Goal: Task Accomplishment & Management: Use online tool/utility

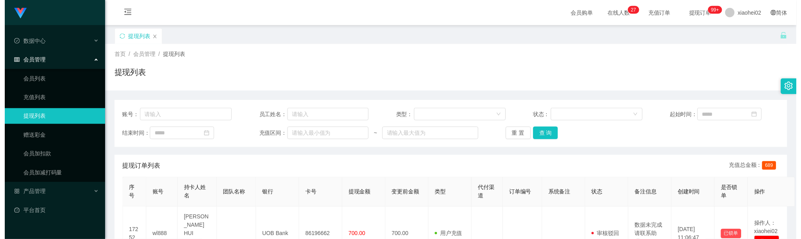
scroll to position [119, 0]
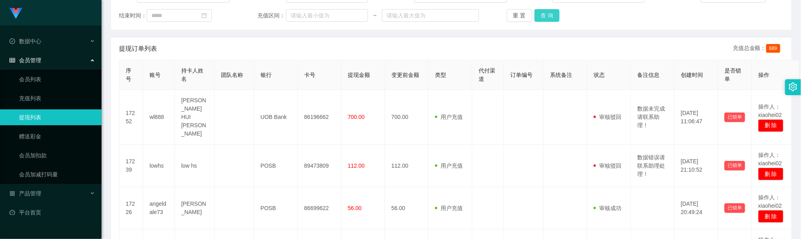
click at [542, 17] on button "查 询" at bounding box center [547, 15] width 25 height 13
click at [543, 21] on button "查 询" at bounding box center [547, 15] width 25 height 13
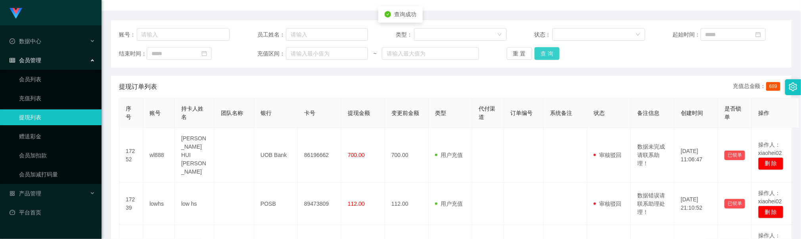
scroll to position [60, 0]
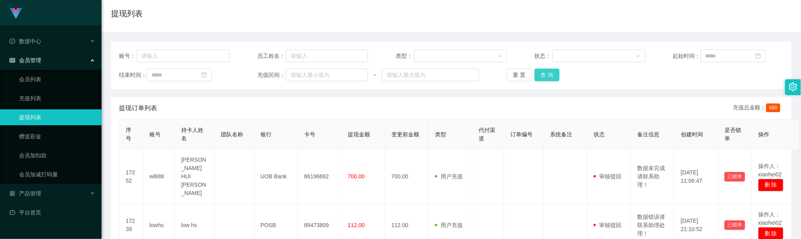
click at [547, 74] on button "查 询" at bounding box center [547, 75] width 25 height 13
click at [544, 80] on button "查 询" at bounding box center [547, 75] width 25 height 13
click at [544, 76] on button "查 询" at bounding box center [547, 75] width 25 height 13
click at [631, 99] on div "提现订单列表 充值总金额： 689" at bounding box center [451, 108] width 665 height 22
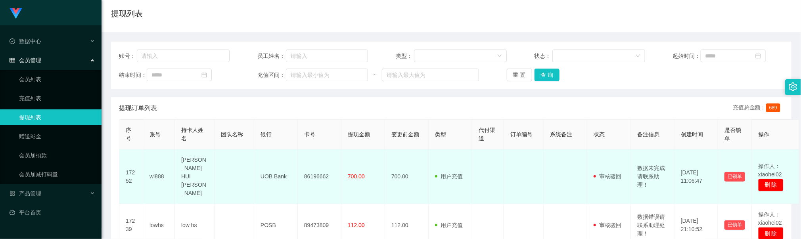
click at [473, 162] on td at bounding box center [489, 177] width 32 height 55
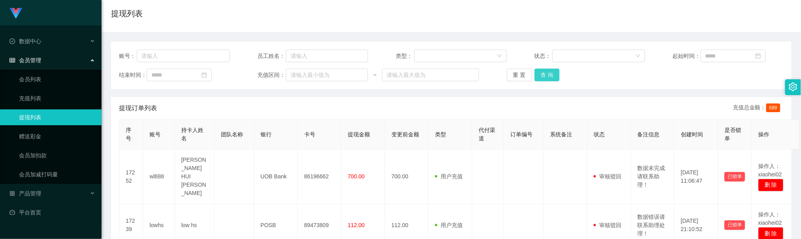
click at [541, 77] on button "查 询" at bounding box center [547, 75] width 25 height 13
click at [537, 73] on button "查 询" at bounding box center [547, 75] width 25 height 13
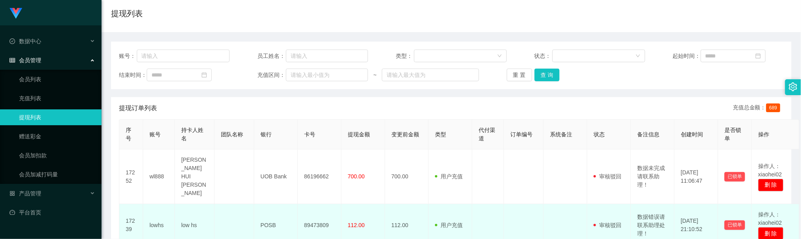
click at [452, 206] on td "用户充值 人工扣款" at bounding box center [451, 225] width 44 height 42
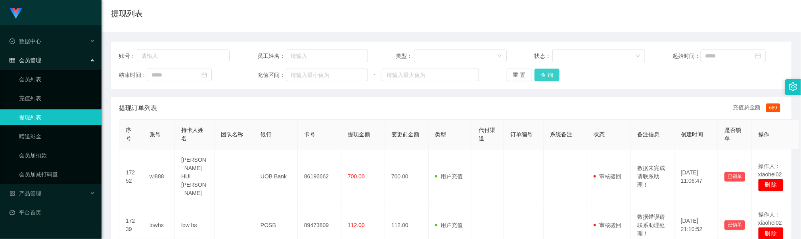
click at [543, 75] on button "查 询" at bounding box center [547, 75] width 25 height 13
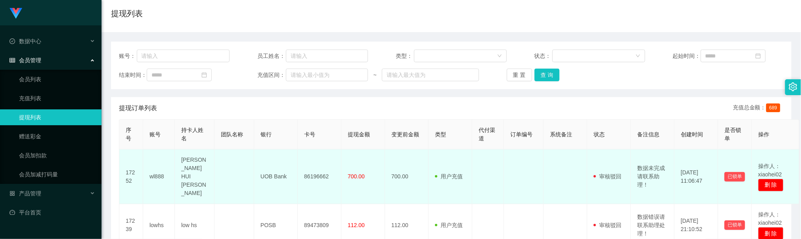
drag, startPoint x: 274, startPoint y: 168, endPoint x: 222, endPoint y: 75, distance: 106.4
click at [273, 168] on td "UOB Bank" at bounding box center [276, 177] width 44 height 55
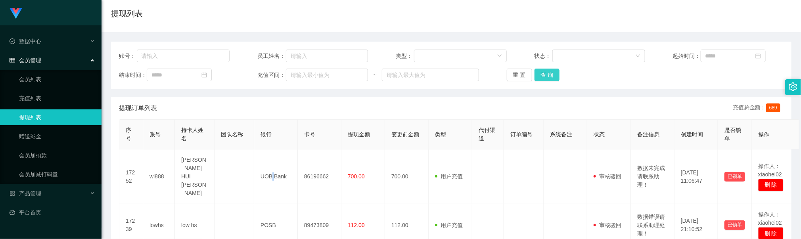
click at [548, 78] on button "查 询" at bounding box center [547, 75] width 25 height 13
click at [505, 13] on div "提现列表" at bounding box center [451, 17] width 681 height 18
click at [541, 77] on button "查 询" at bounding box center [547, 75] width 25 height 13
click at [541, 77] on div "重 置 查 询" at bounding box center [562, 75] width 111 height 13
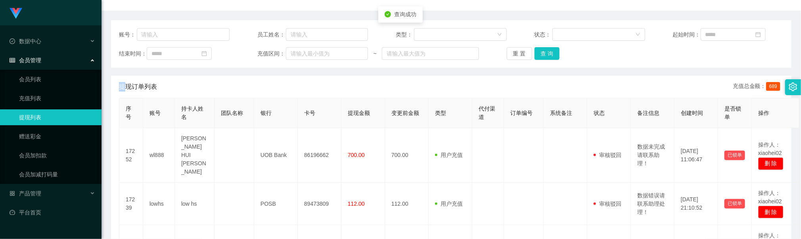
scroll to position [119, 0]
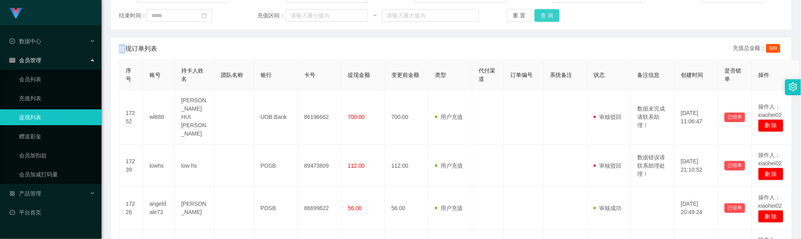
click at [552, 15] on button "查 询" at bounding box center [547, 15] width 25 height 13
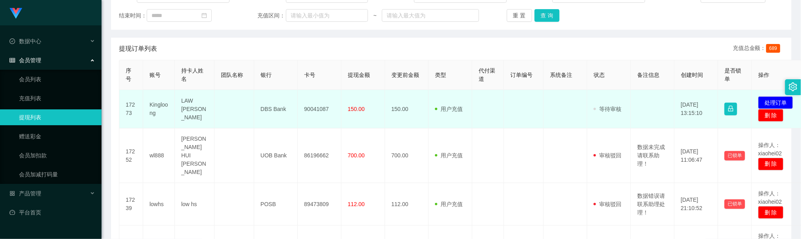
click at [311, 109] on td "90041087" at bounding box center [320, 109] width 44 height 38
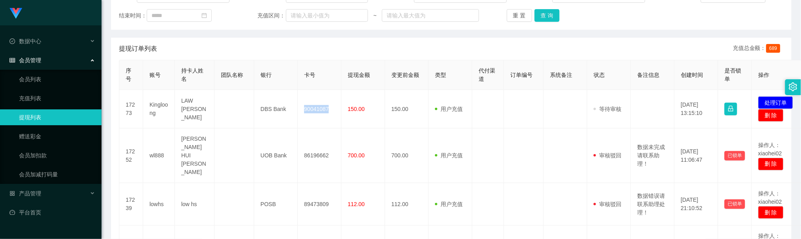
copy td "90041087"
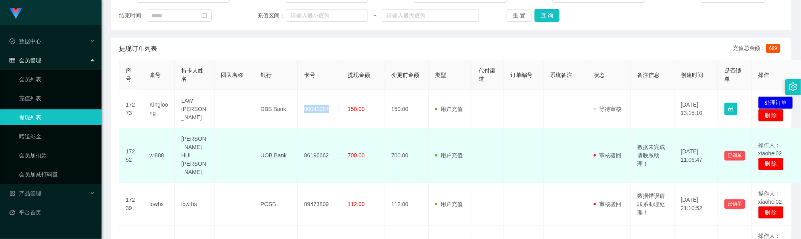
click at [521, 135] on td at bounding box center [524, 156] width 40 height 55
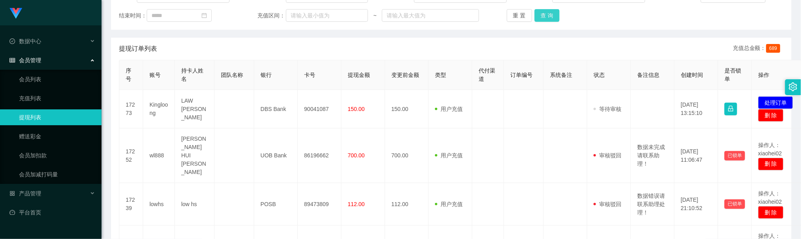
click at [547, 18] on button "查 询" at bounding box center [547, 15] width 25 height 13
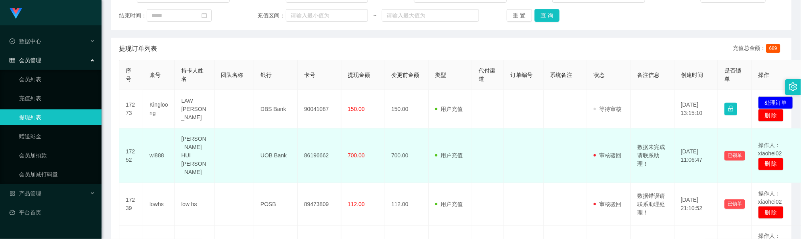
click at [309, 146] on td "86196662" at bounding box center [320, 156] width 44 height 55
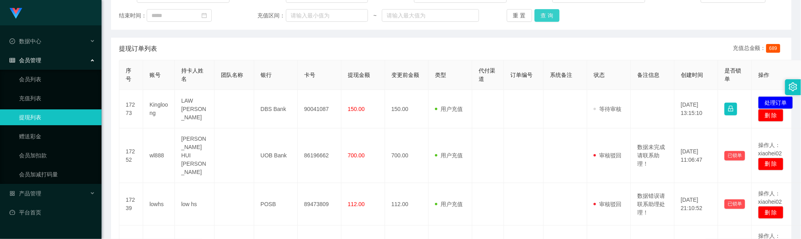
click at [546, 17] on button "查 询" at bounding box center [547, 15] width 25 height 13
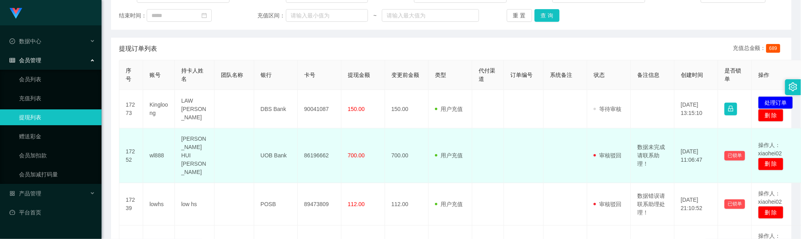
click at [506, 148] on tr "17252 wl888 [PERSON_NAME] LI UOB Bank 86196662 700.00 700.00 用户充值 人工扣款 审核驳回 审核成…" at bounding box center [462, 156] width 686 height 55
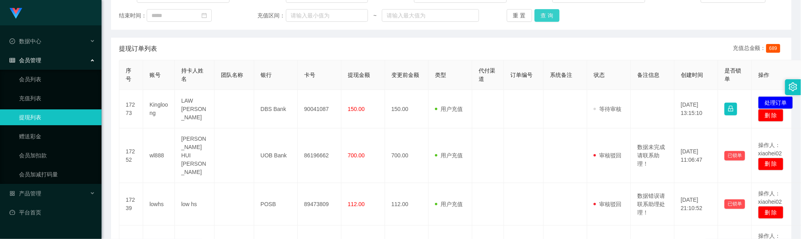
click at [549, 13] on button "查 询" at bounding box center [547, 15] width 25 height 13
drag, startPoint x: 346, startPoint y: 58, endPoint x: 342, endPoint y: 57, distance: 4.1
click at [344, 58] on div "提现订单列表 充值总金额： 689" at bounding box center [451, 49] width 665 height 22
click at [553, 18] on button "查 询" at bounding box center [547, 15] width 25 height 13
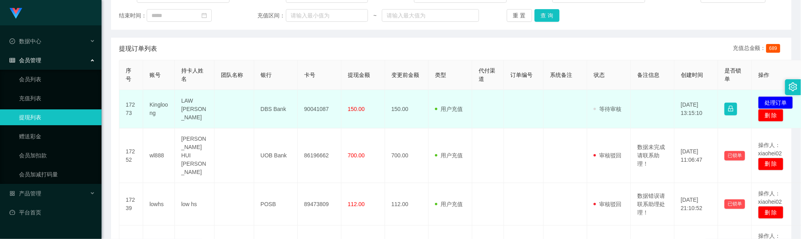
drag, startPoint x: 494, startPoint y: 114, endPoint x: 501, endPoint y: 103, distance: 13.5
click at [494, 114] on td at bounding box center [489, 109] width 32 height 38
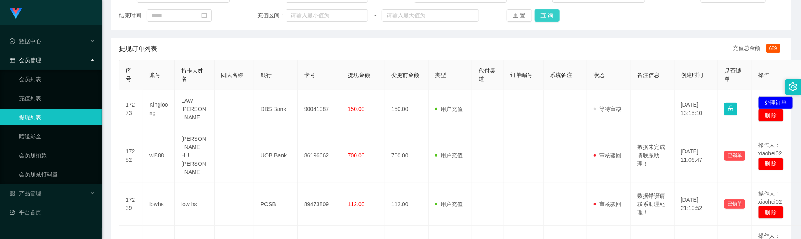
click at [551, 12] on button "查 询" at bounding box center [547, 15] width 25 height 13
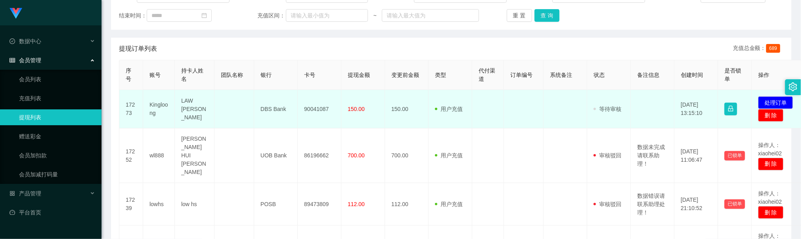
drag, startPoint x: 549, startPoint y: 155, endPoint x: 544, endPoint y: 111, distance: 44.3
click at [549, 154] on td at bounding box center [566, 156] width 44 height 55
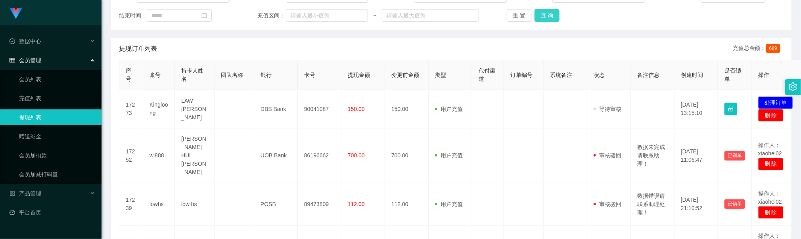
click at [555, 13] on button "查 询" at bounding box center [547, 15] width 25 height 13
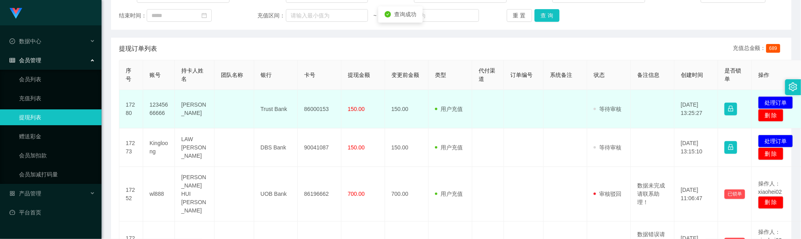
click at [310, 111] on td "86000153" at bounding box center [320, 109] width 44 height 38
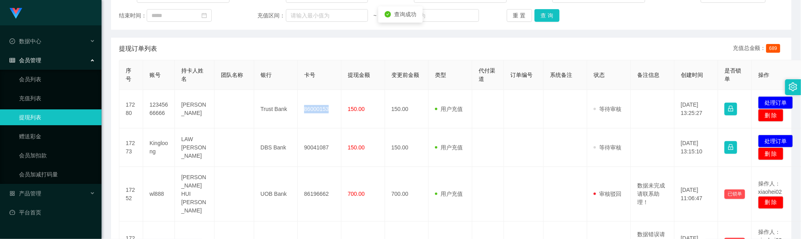
copy td "86000153"
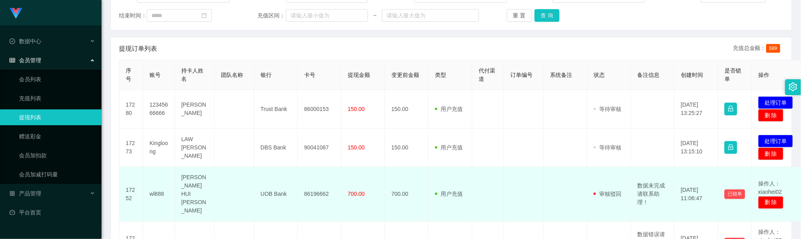
drag, startPoint x: 221, startPoint y: 190, endPoint x: 247, endPoint y: 172, distance: 31.5
click at [222, 190] on td at bounding box center [235, 194] width 40 height 55
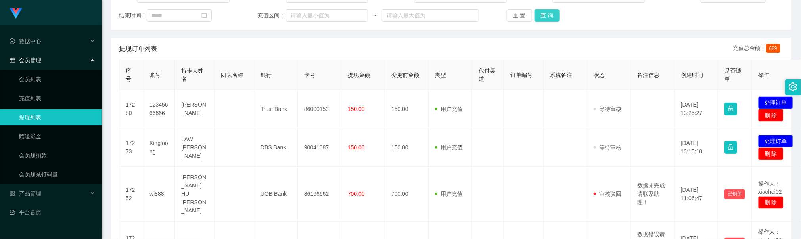
click at [545, 15] on button "查 询" at bounding box center [547, 15] width 25 height 13
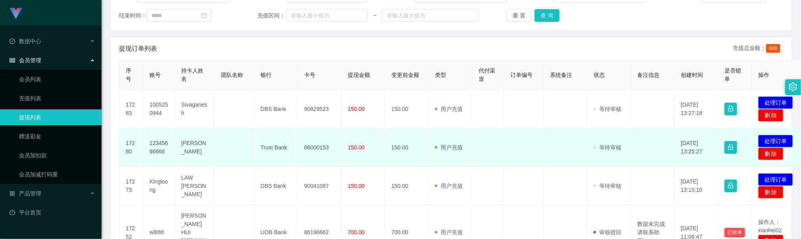
click at [501, 151] on td at bounding box center [489, 148] width 32 height 38
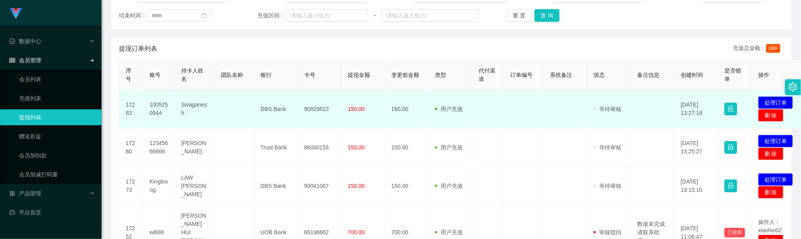
click at [326, 107] on td "90829523" at bounding box center [320, 109] width 44 height 38
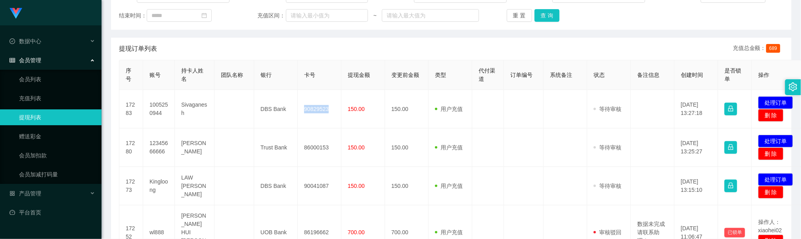
copy td "90829523"
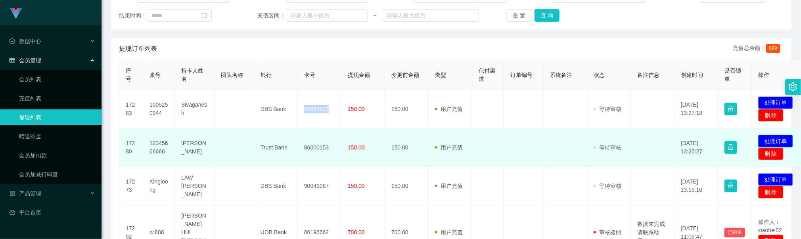
click at [782, 137] on button "处理订单" at bounding box center [776, 141] width 35 height 13
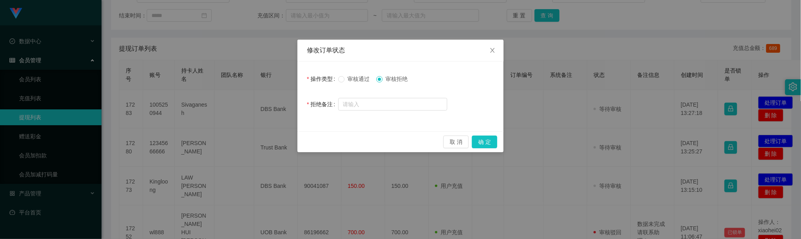
click at [357, 72] on div "审核通过 审核拒绝" at bounding box center [392, 79] width 109 height 16
click at [357, 77] on span "审核通过" at bounding box center [359, 79] width 29 height 6
click at [493, 142] on button "确 定" at bounding box center [484, 142] width 25 height 13
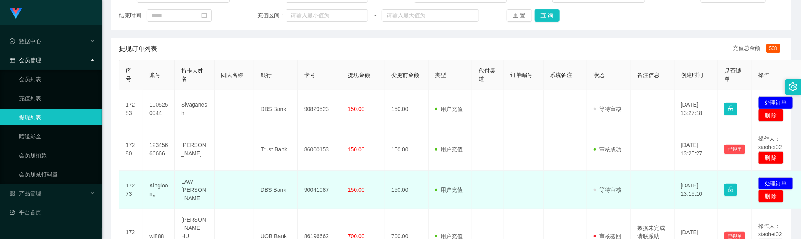
click at [340, 196] on td "90041087" at bounding box center [320, 190] width 44 height 38
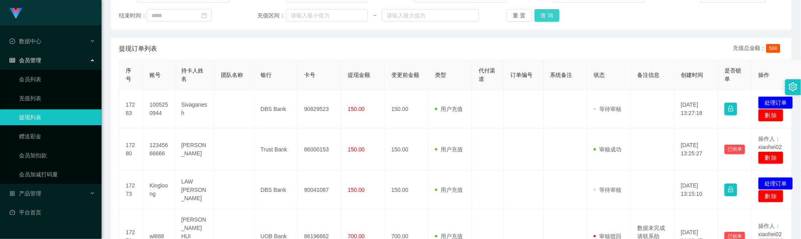
click at [547, 18] on button "查 询" at bounding box center [547, 15] width 25 height 13
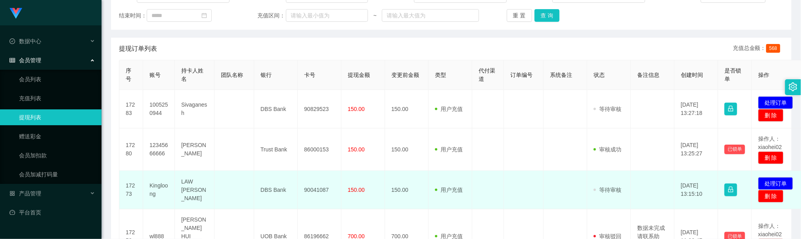
click at [547, 175] on td at bounding box center [566, 190] width 44 height 38
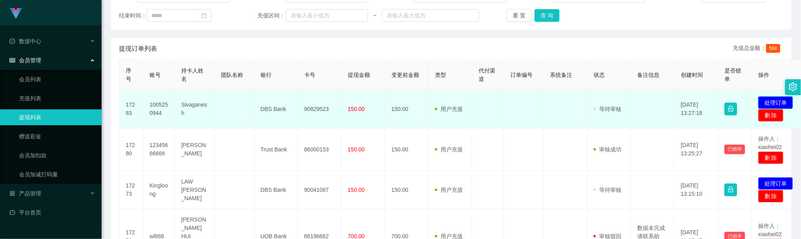
click at [778, 101] on button "处理订单" at bounding box center [776, 102] width 35 height 13
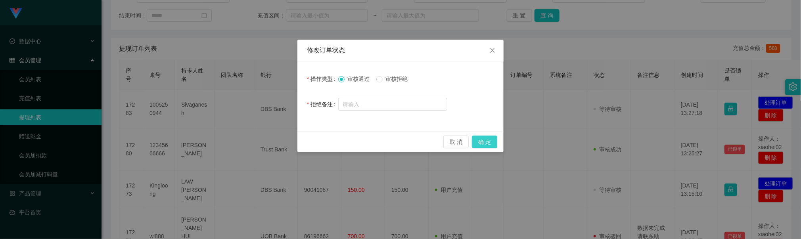
click at [488, 141] on button "确 定" at bounding box center [484, 142] width 25 height 13
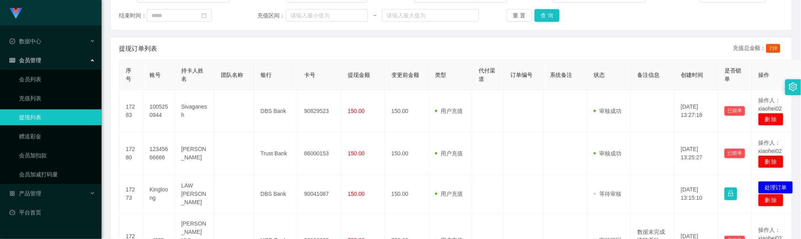
click at [503, 131] on td at bounding box center [489, 111] width 32 height 42
click at [539, 12] on button "查 询" at bounding box center [547, 15] width 25 height 13
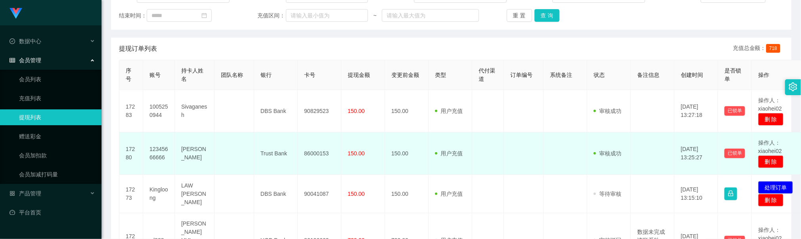
click at [484, 134] on td at bounding box center [489, 154] width 32 height 42
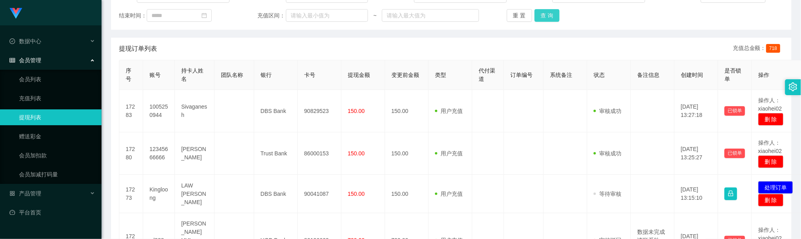
click at [542, 19] on button "查 询" at bounding box center [547, 15] width 25 height 13
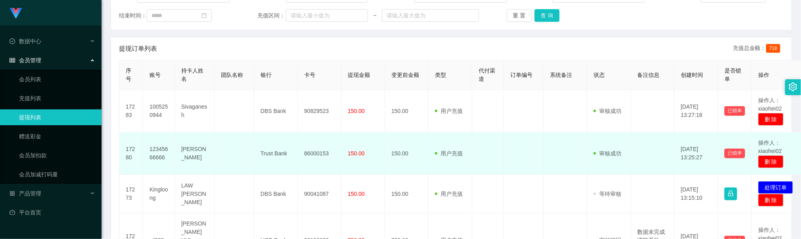
drag, startPoint x: 319, startPoint y: 166, endPoint x: 312, endPoint y: 159, distance: 9.9
click at [317, 163] on td "86000153" at bounding box center [320, 154] width 44 height 42
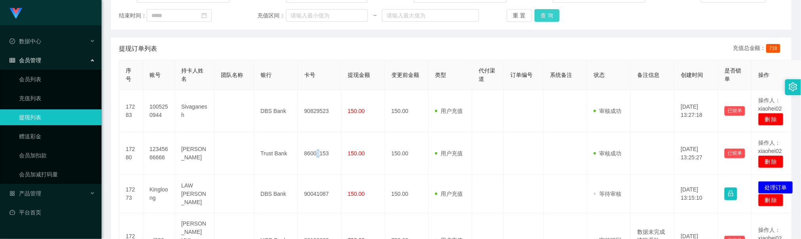
click at [556, 18] on button "查 询" at bounding box center [547, 15] width 25 height 13
click at [555, 16] on button "查 询" at bounding box center [547, 15] width 25 height 13
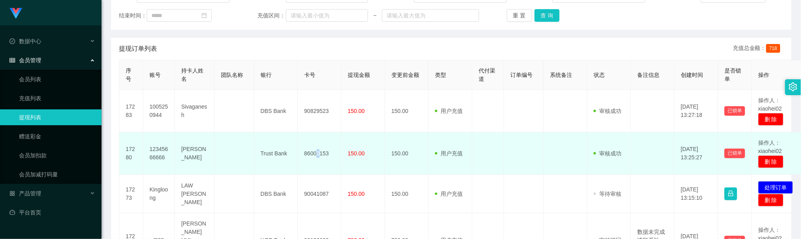
click at [436, 146] on td "用户充值 人工扣款" at bounding box center [451, 154] width 44 height 42
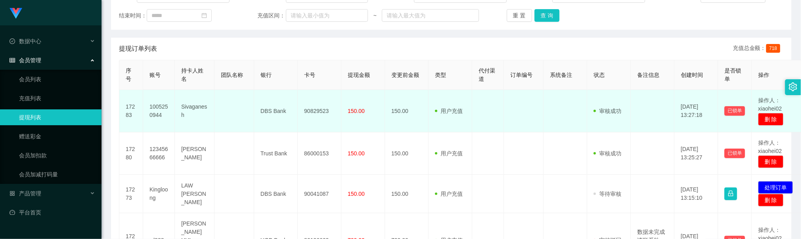
click at [411, 114] on td "150.00" at bounding box center [407, 111] width 44 height 42
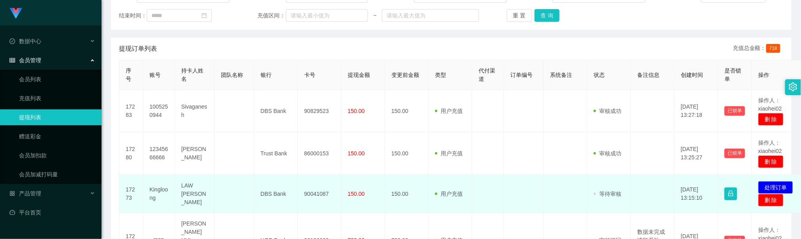
click at [319, 193] on td "90041087" at bounding box center [320, 194] width 44 height 38
copy td "90041087"
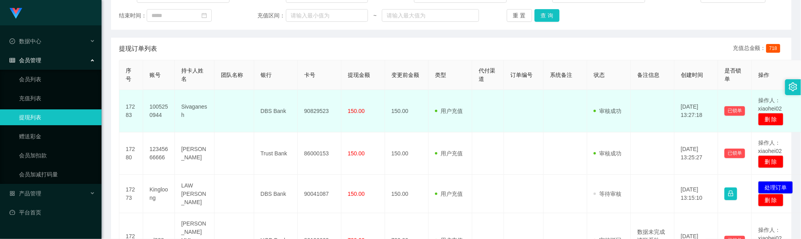
drag, startPoint x: 531, startPoint y: 129, endPoint x: 536, endPoint y: 125, distance: 5.9
click at [532, 128] on td at bounding box center [524, 111] width 40 height 42
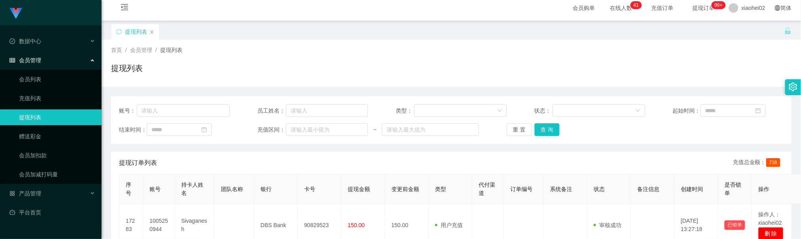
scroll to position [0, 0]
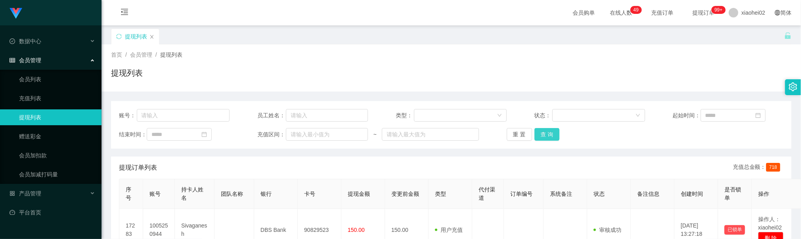
drag, startPoint x: 550, startPoint y: 132, endPoint x: 561, endPoint y: 126, distance: 12.3
click at [550, 132] on button "查 询" at bounding box center [547, 134] width 25 height 13
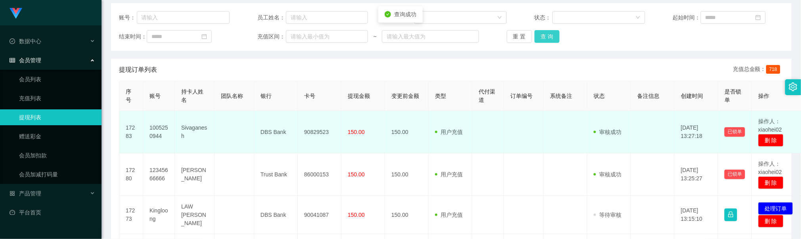
scroll to position [119, 0]
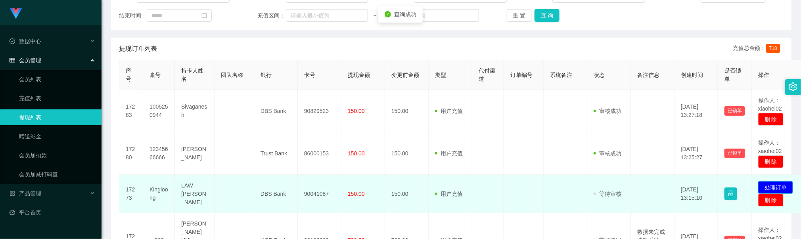
click at [769, 185] on button "处理订单" at bounding box center [776, 187] width 35 height 13
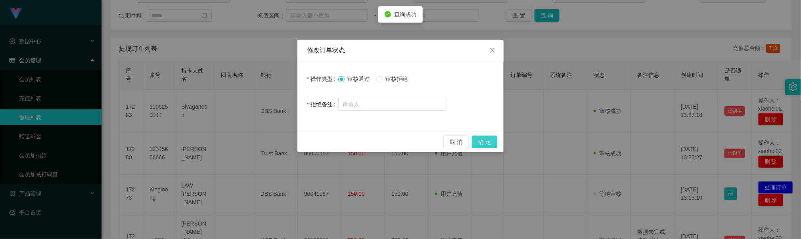
click at [487, 139] on button "确 定" at bounding box center [484, 142] width 25 height 13
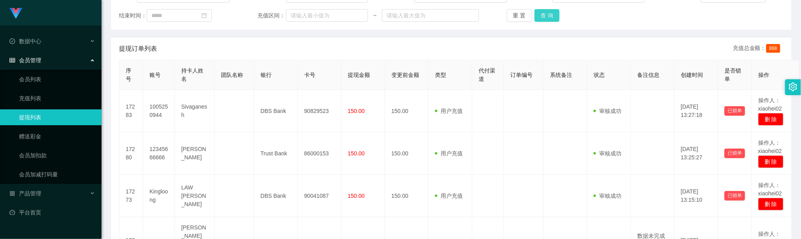
click at [547, 15] on button "查 询" at bounding box center [547, 15] width 25 height 13
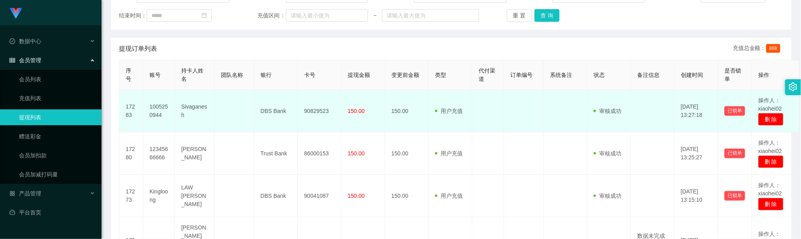
drag, startPoint x: 523, startPoint y: 161, endPoint x: 518, endPoint y: 109, distance: 51.8
click at [523, 160] on td at bounding box center [524, 154] width 40 height 42
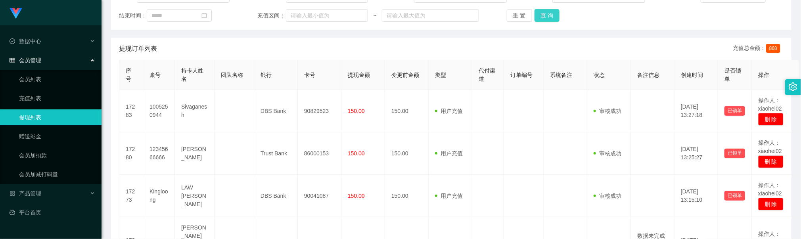
click at [543, 16] on button "查 询" at bounding box center [547, 15] width 25 height 13
click at [549, 17] on button "查 询" at bounding box center [547, 15] width 25 height 13
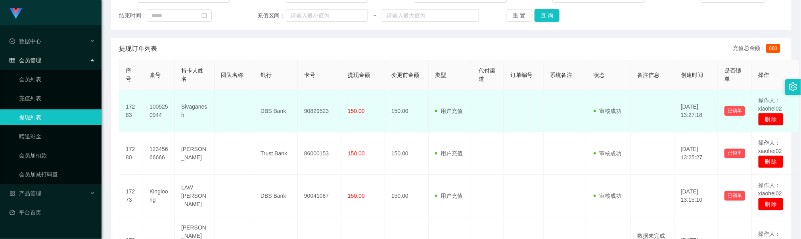
click at [511, 121] on td at bounding box center [524, 111] width 40 height 42
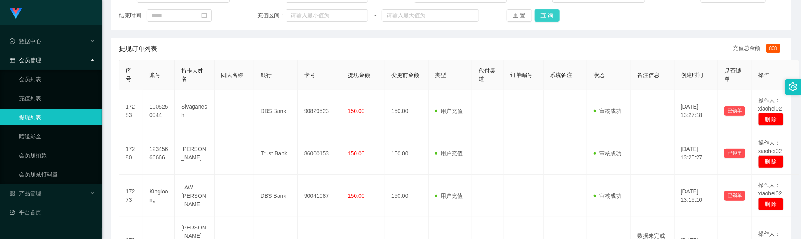
click at [544, 13] on button "查 询" at bounding box center [547, 15] width 25 height 13
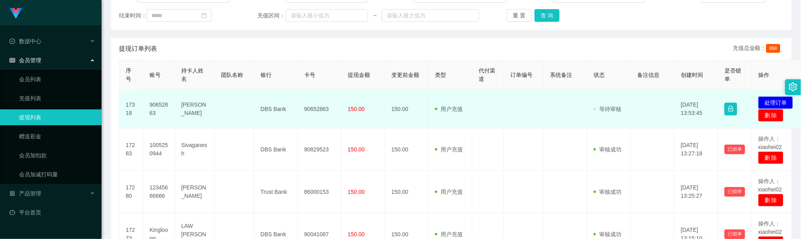
click at [315, 106] on td "90652863" at bounding box center [320, 109] width 44 height 38
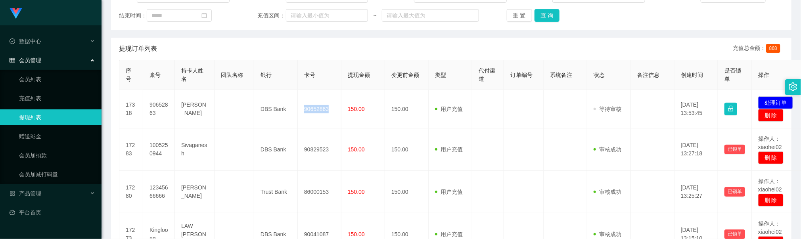
copy td "90652863"
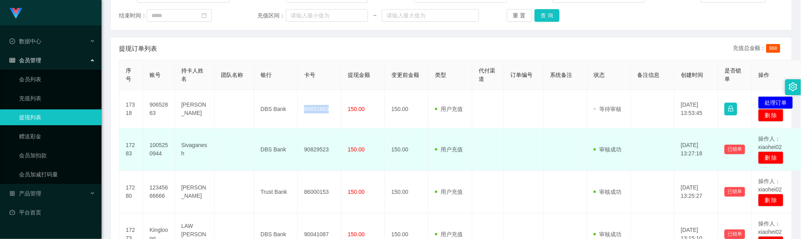
click at [509, 134] on td at bounding box center [524, 150] width 40 height 42
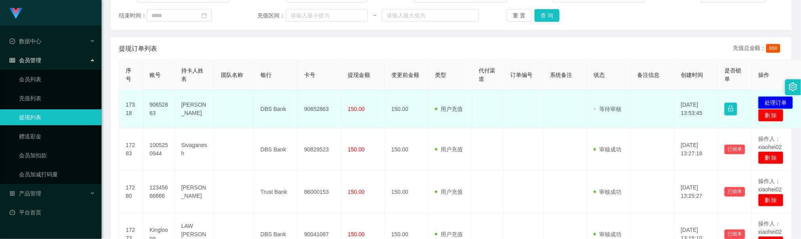
click at [769, 102] on button "处理订单" at bounding box center [776, 102] width 35 height 13
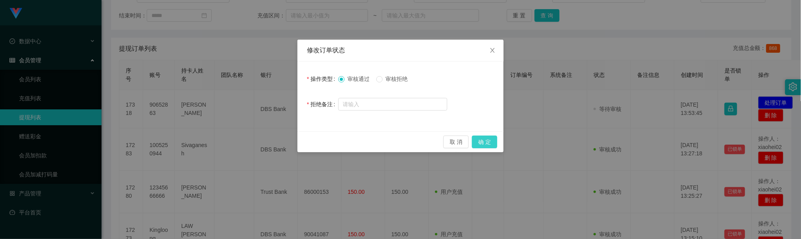
drag, startPoint x: 498, startPoint y: 145, endPoint x: 476, endPoint y: 136, distance: 23.4
click at [497, 145] on button "确 定" at bounding box center [484, 142] width 25 height 13
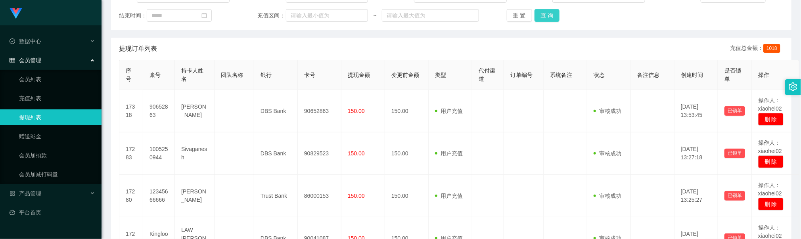
click at [548, 14] on button "查 询" at bounding box center [547, 15] width 25 height 13
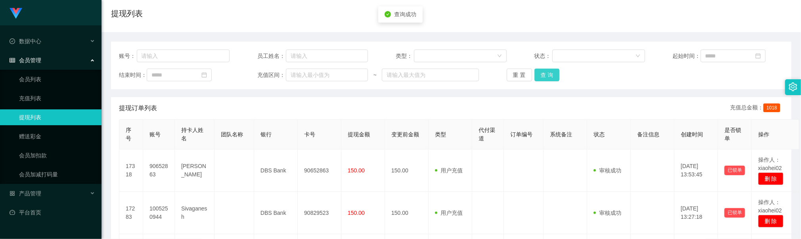
click at [541, 73] on button "查 询" at bounding box center [547, 75] width 25 height 13
drag, startPoint x: 230, startPoint y: 117, endPoint x: 237, endPoint y: 94, distance: 24.2
click at [230, 117] on div "提现订单列表 充值总金额： 1018" at bounding box center [451, 108] width 665 height 22
